Goal: Task Accomplishment & Management: Use online tool/utility

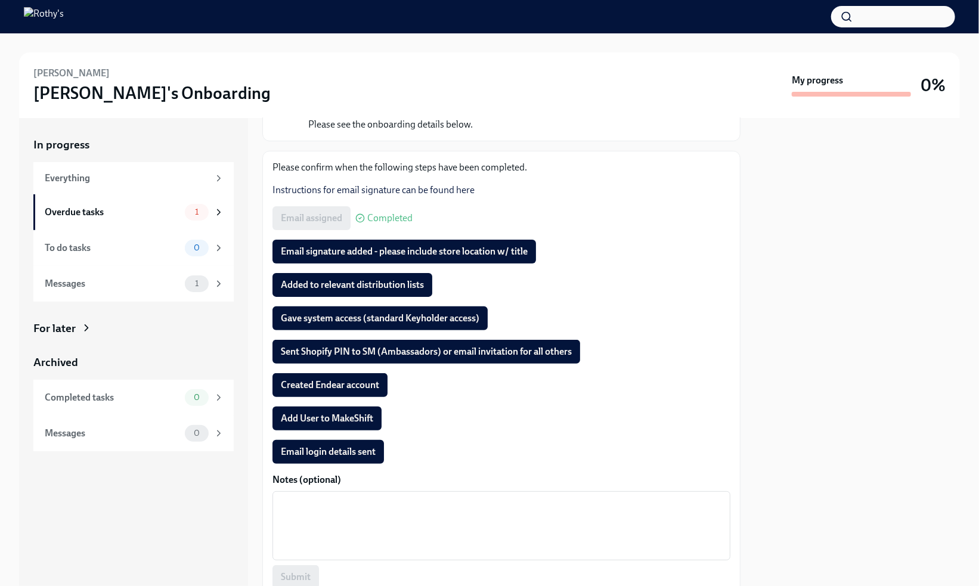
scroll to position [119, 0]
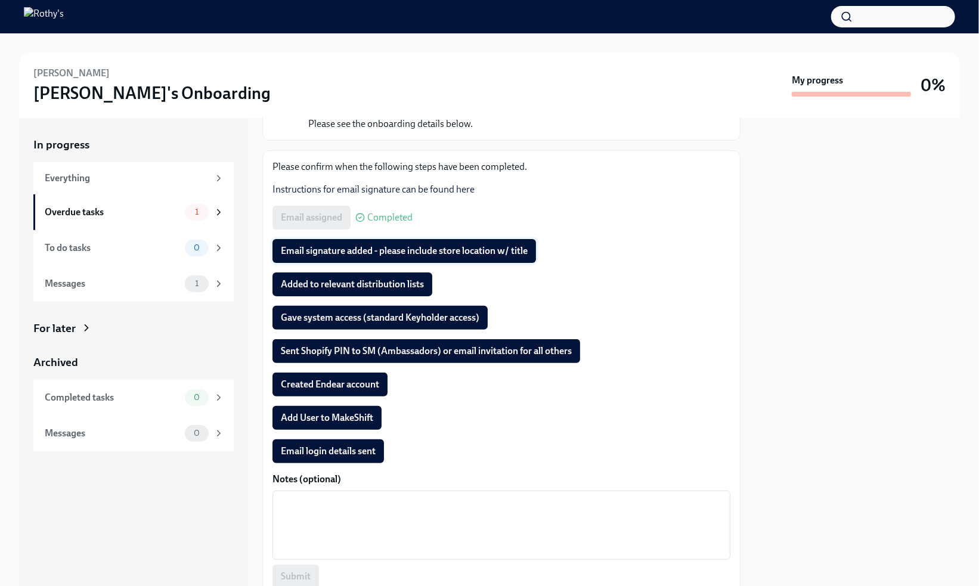
click at [339, 255] on span "Email signature added - please include store location w/ title" at bounding box center [404, 251] width 247 height 12
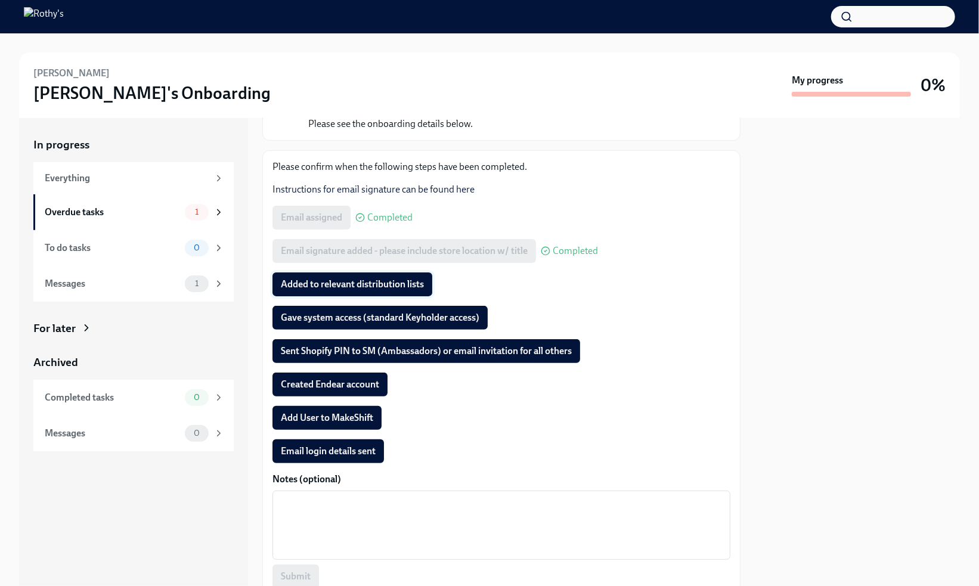
click at [341, 283] on span "Added to relevant distribution lists" at bounding box center [352, 284] width 143 height 12
click at [338, 317] on span "Gave system access (standard Keyholder access)" at bounding box center [380, 318] width 199 height 12
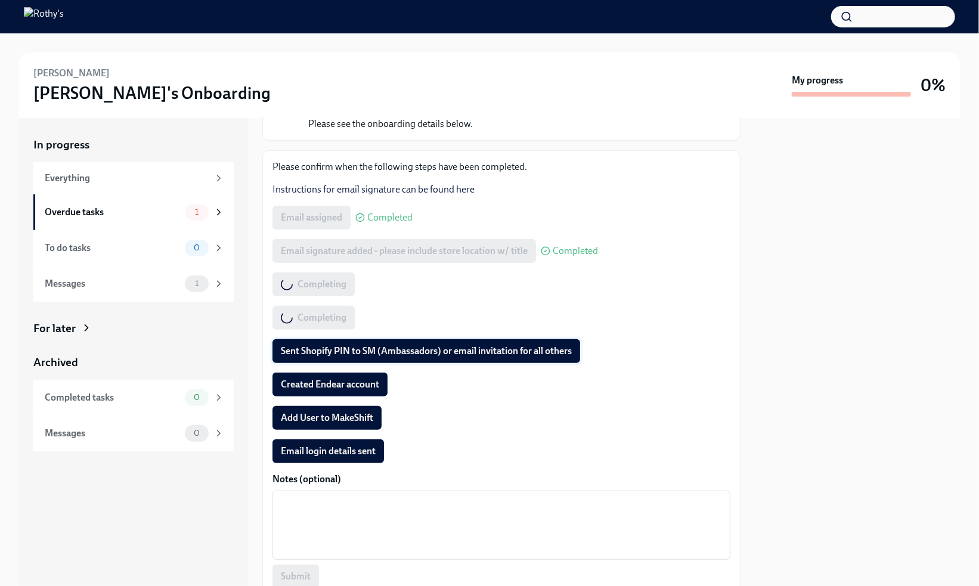
click at [335, 348] on span "Sent Shopify PIN to SM (Ambassadors) or email invitation for all others" at bounding box center [426, 351] width 291 height 12
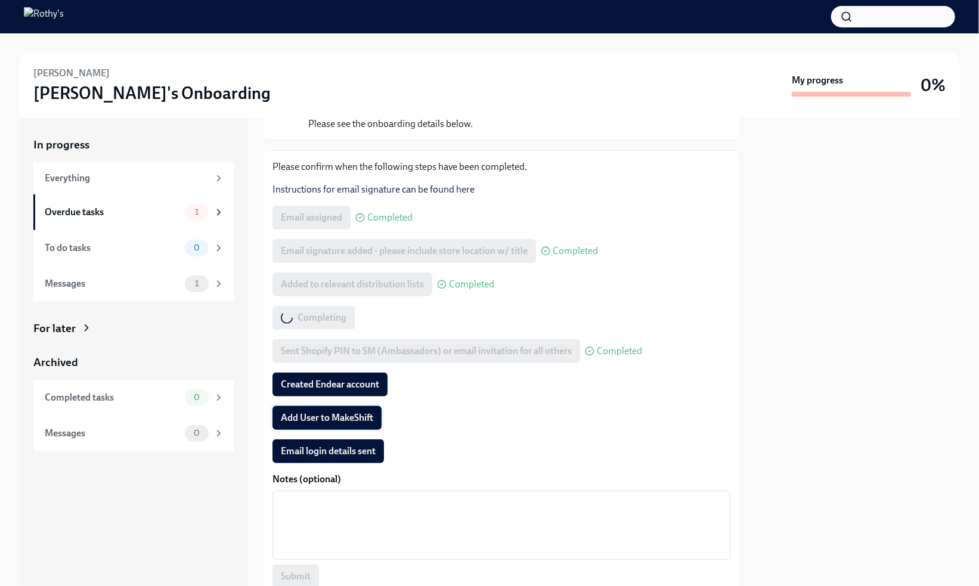
click at [321, 416] on span "Add User to MakeShift" at bounding box center [327, 418] width 92 height 12
click at [327, 450] on span "Email login details sent" at bounding box center [328, 451] width 95 height 12
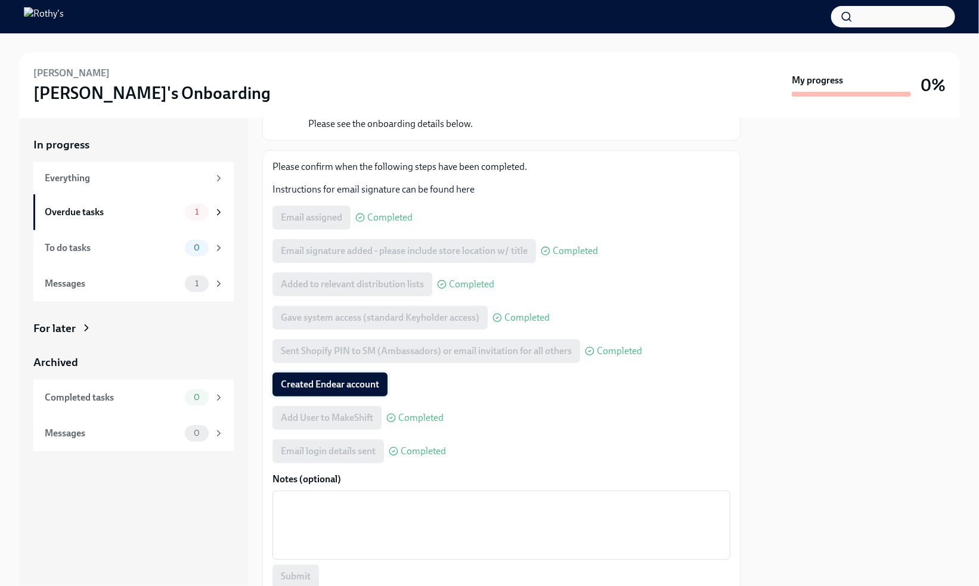
click at [351, 386] on span "Created Endear account" at bounding box center [330, 385] width 98 height 12
